Goal: Navigation & Orientation: Find specific page/section

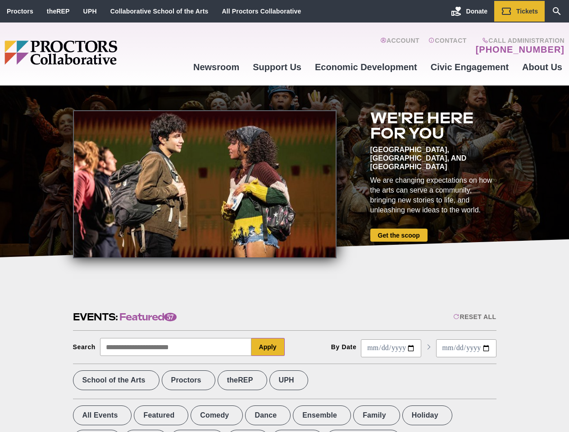
click at [284, 216] on div at bounding box center [204, 184] width 263 height 148
click at [474, 317] on div "Reset All" at bounding box center [474, 316] width 43 height 7
click at [268, 347] on button "Apply" at bounding box center [267, 347] width 33 height 18
